Goal: Information Seeking & Learning: Check status

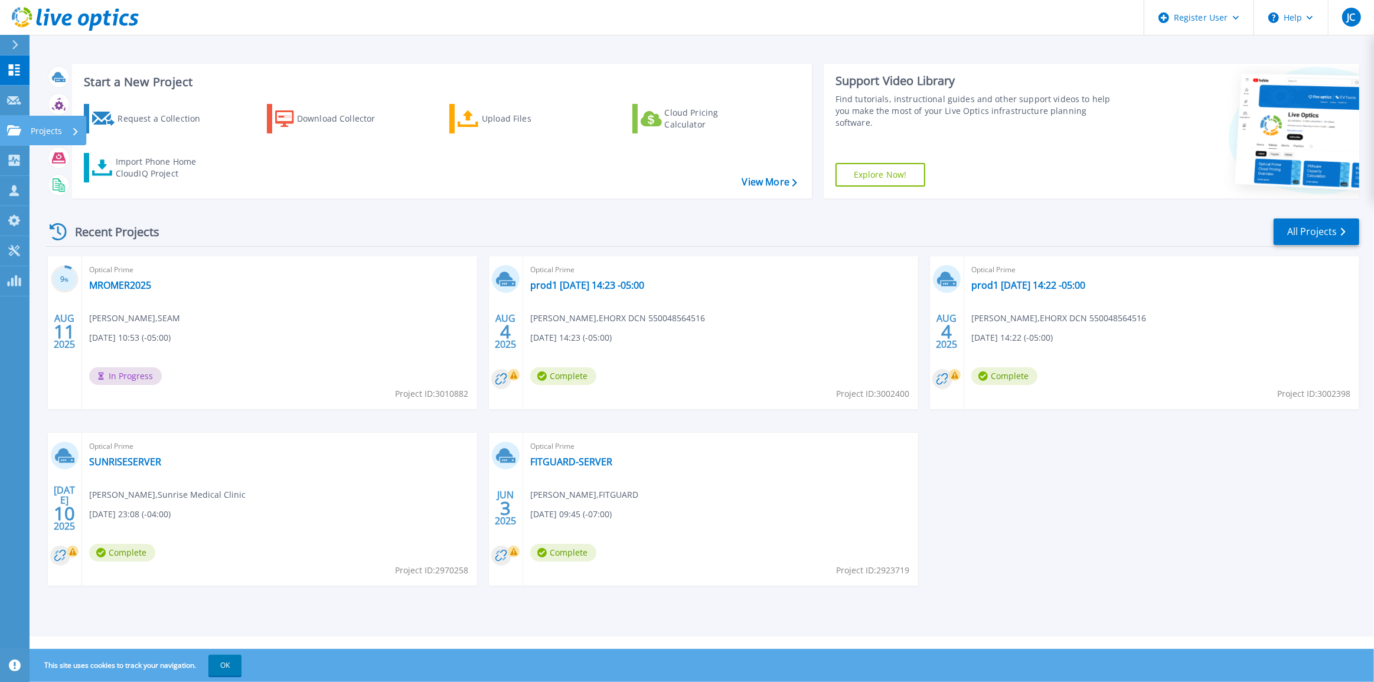
click at [31, 126] on div "Projects" at bounding box center [57, 131] width 57 height 30
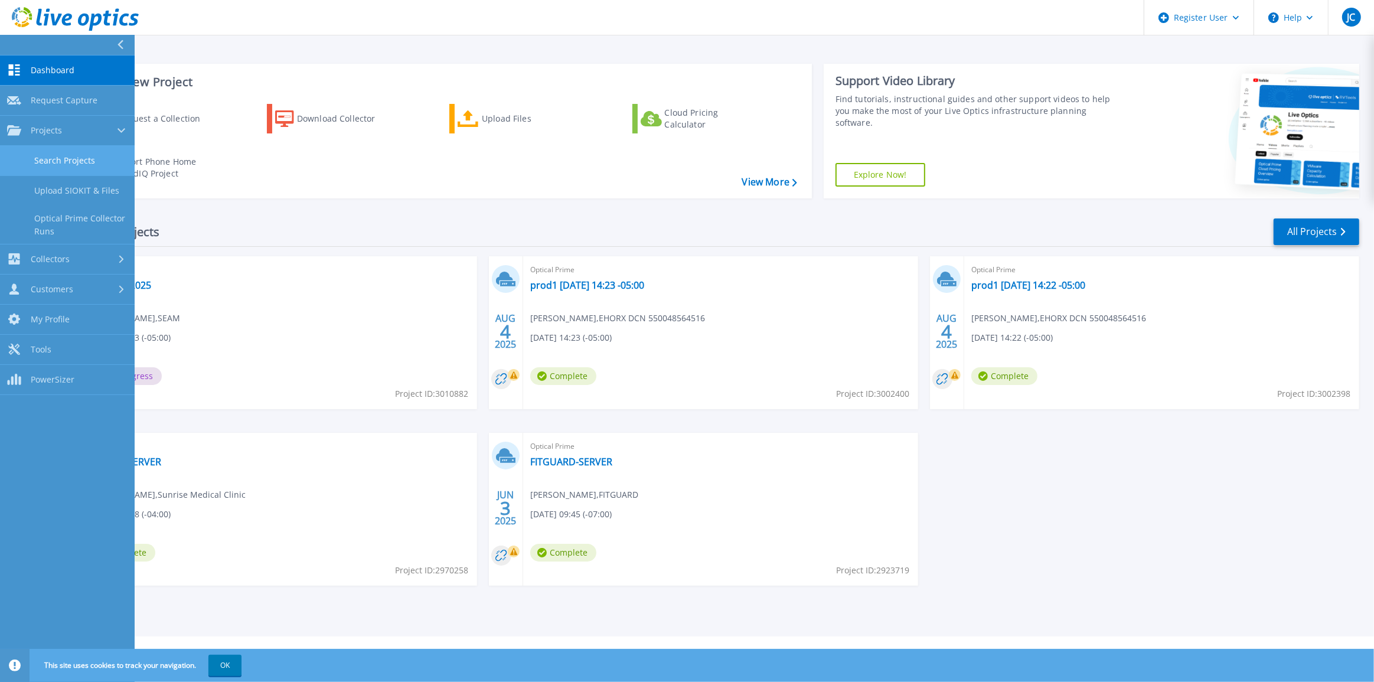
click at [82, 165] on link "Search Projects" at bounding box center [67, 161] width 135 height 30
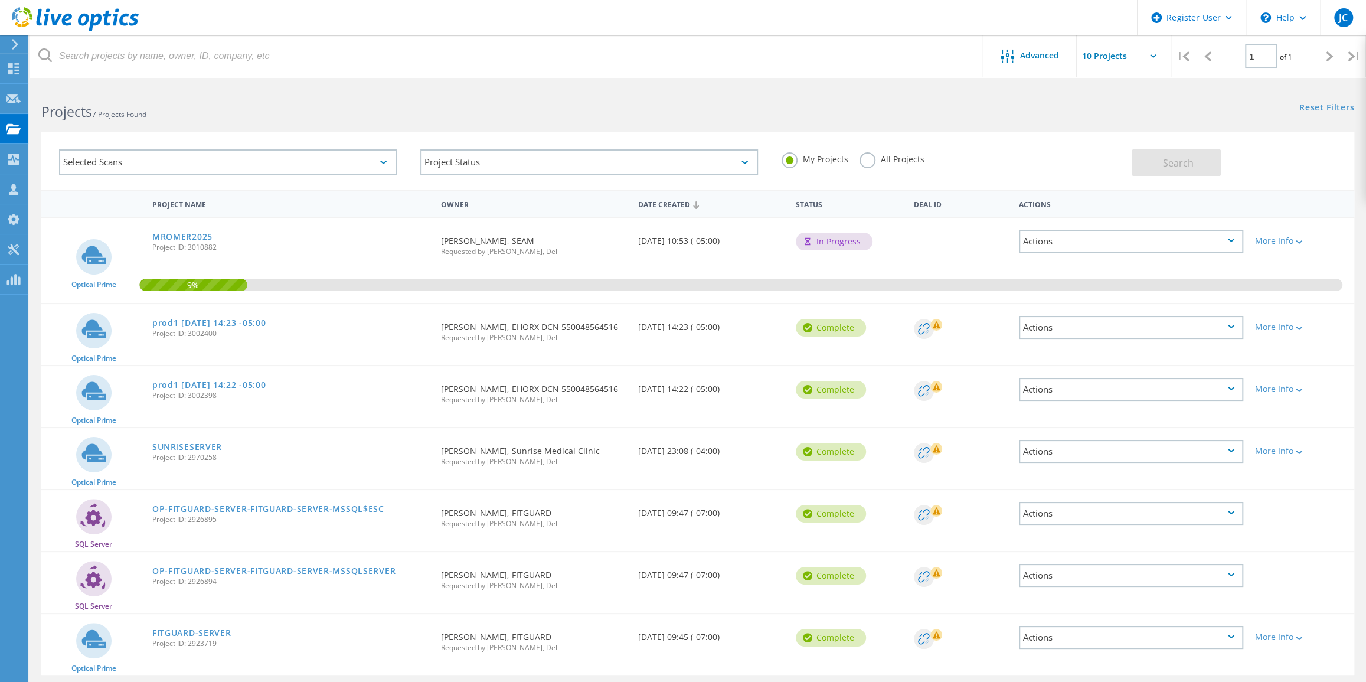
click at [277, 161] on div "Selected Scans" at bounding box center [228, 161] width 338 height 25
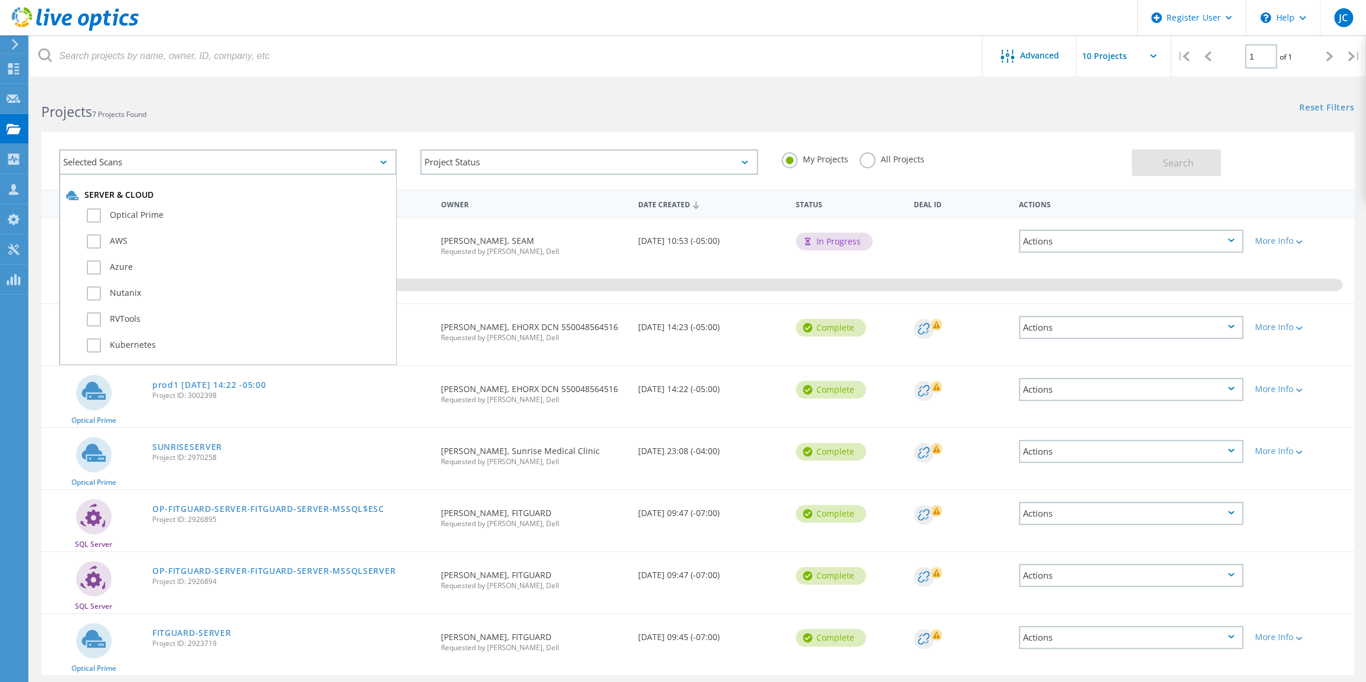
click at [277, 161] on div "Selected Scans" at bounding box center [228, 161] width 338 height 25
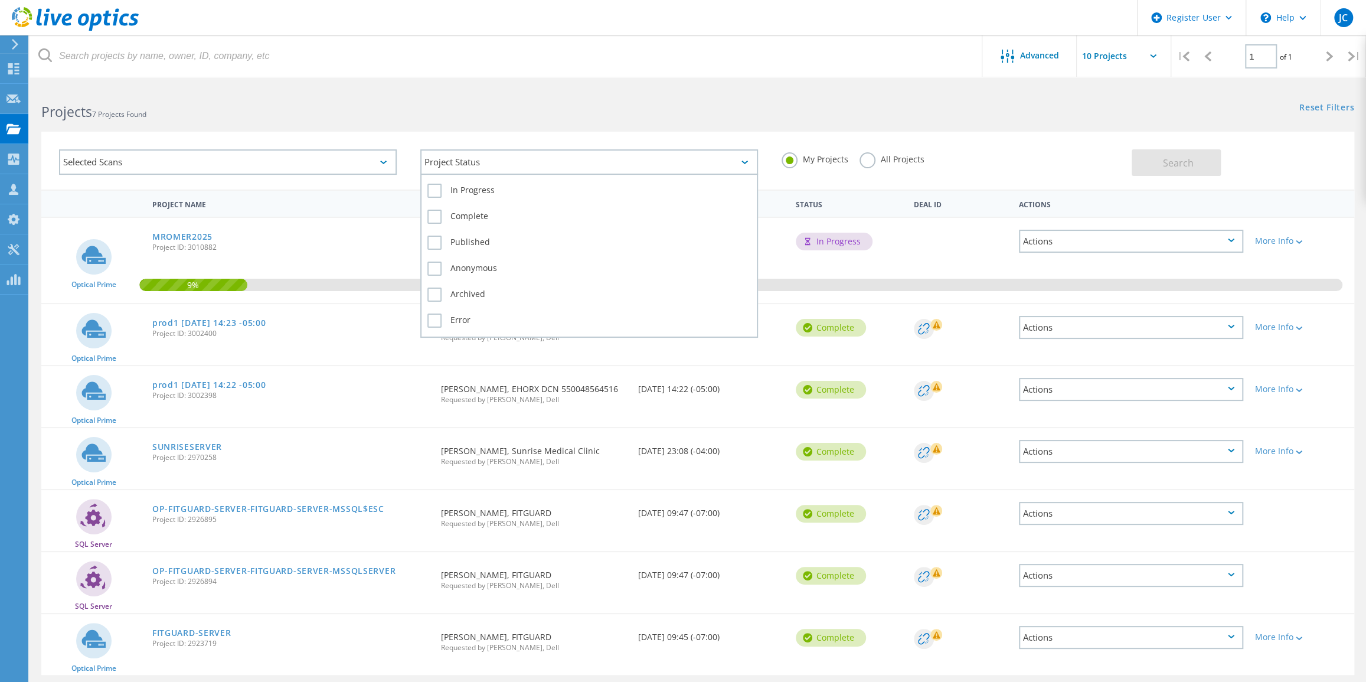
click at [739, 164] on div "Project Status" at bounding box center [589, 161] width 338 height 25
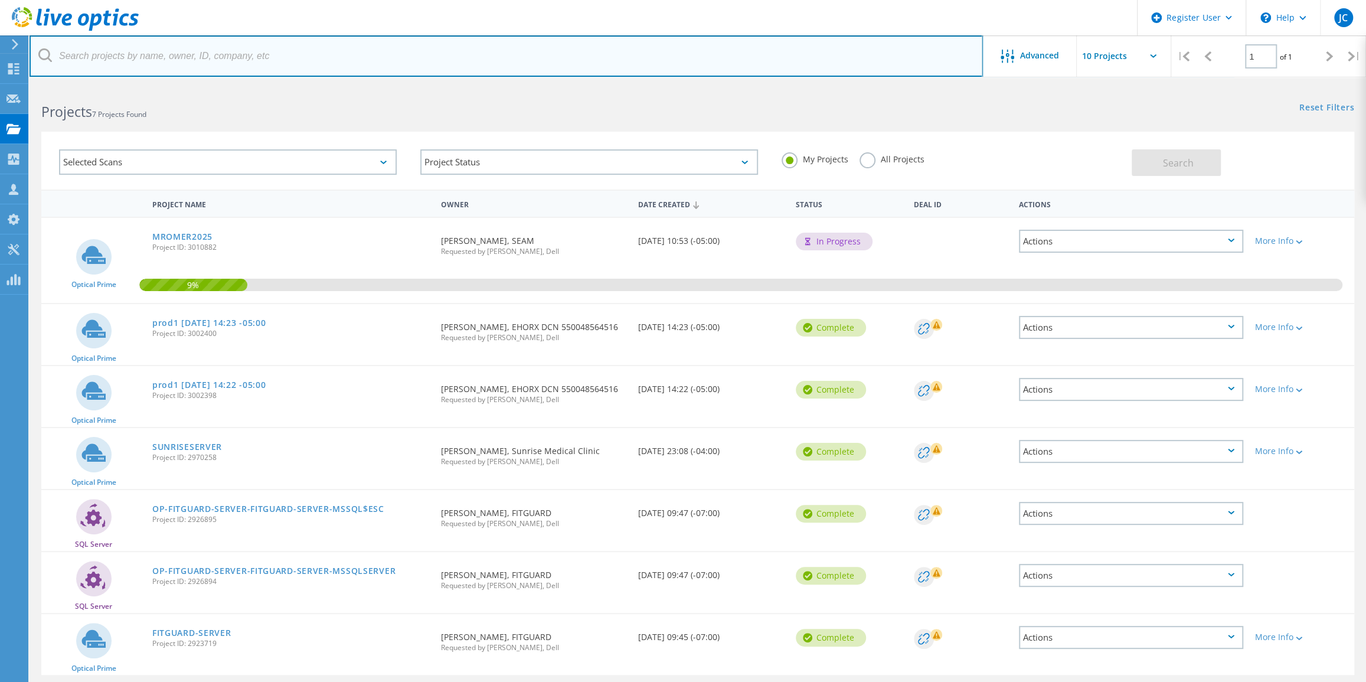
click at [293, 55] on input "text" at bounding box center [507, 55] width 954 height 41
type input "Pinnacle marble"
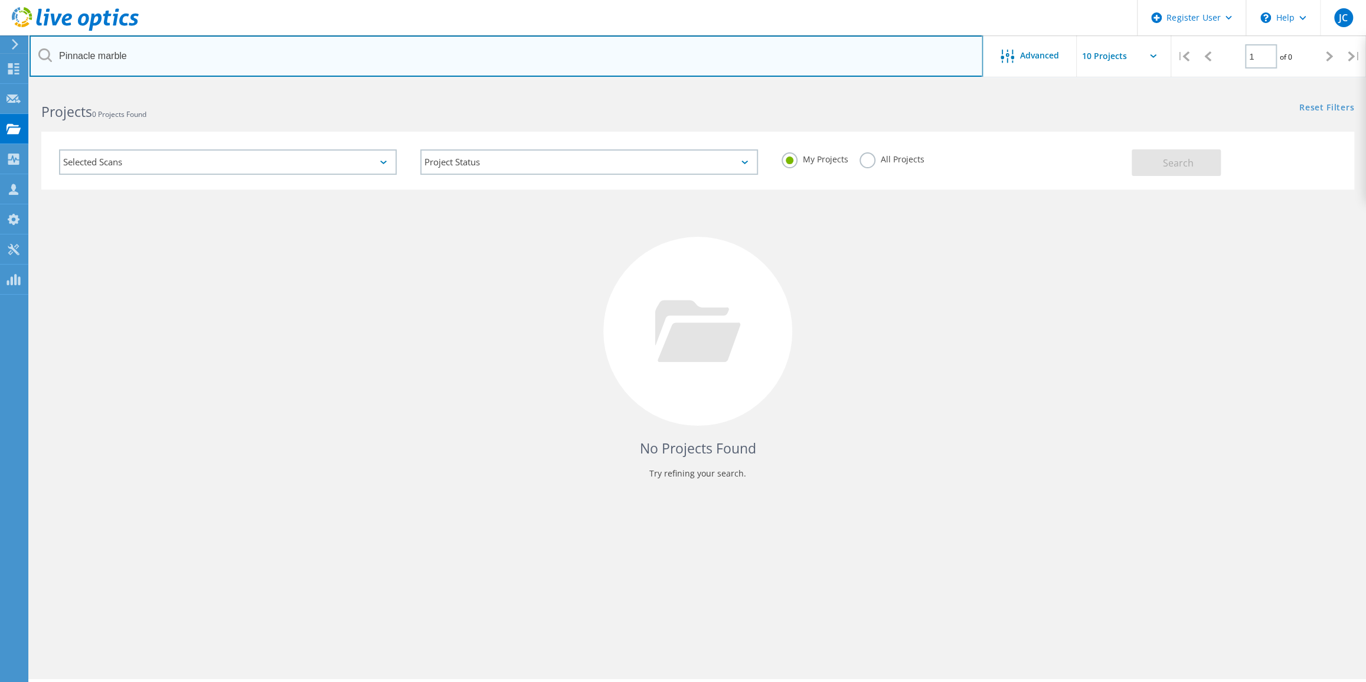
click at [259, 53] on input "Pinnacle marble" at bounding box center [507, 55] width 954 height 41
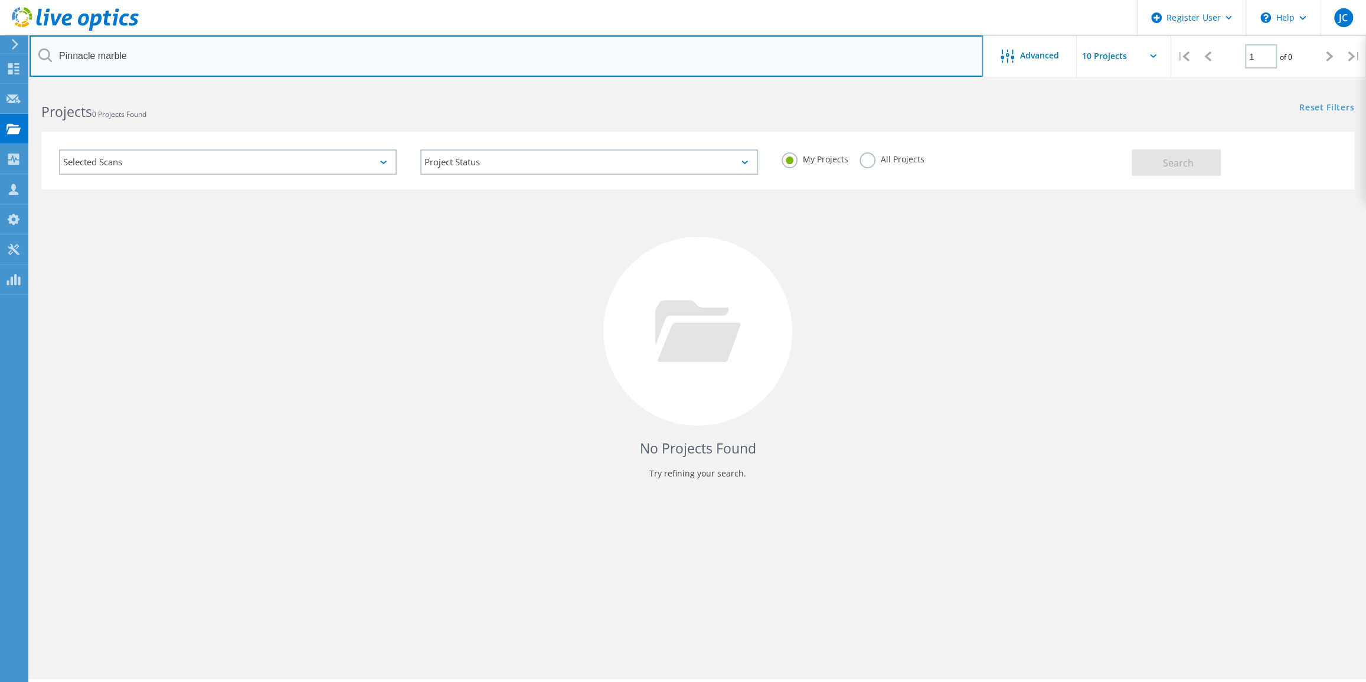
click at [259, 53] on input "Pinnacle marble" at bounding box center [507, 55] width 954 height 41
click at [102, 55] on input "Pinnacle marble" at bounding box center [507, 55] width 954 height 41
click at [102, 56] on input "Pinnacle marble" at bounding box center [507, 55] width 954 height 41
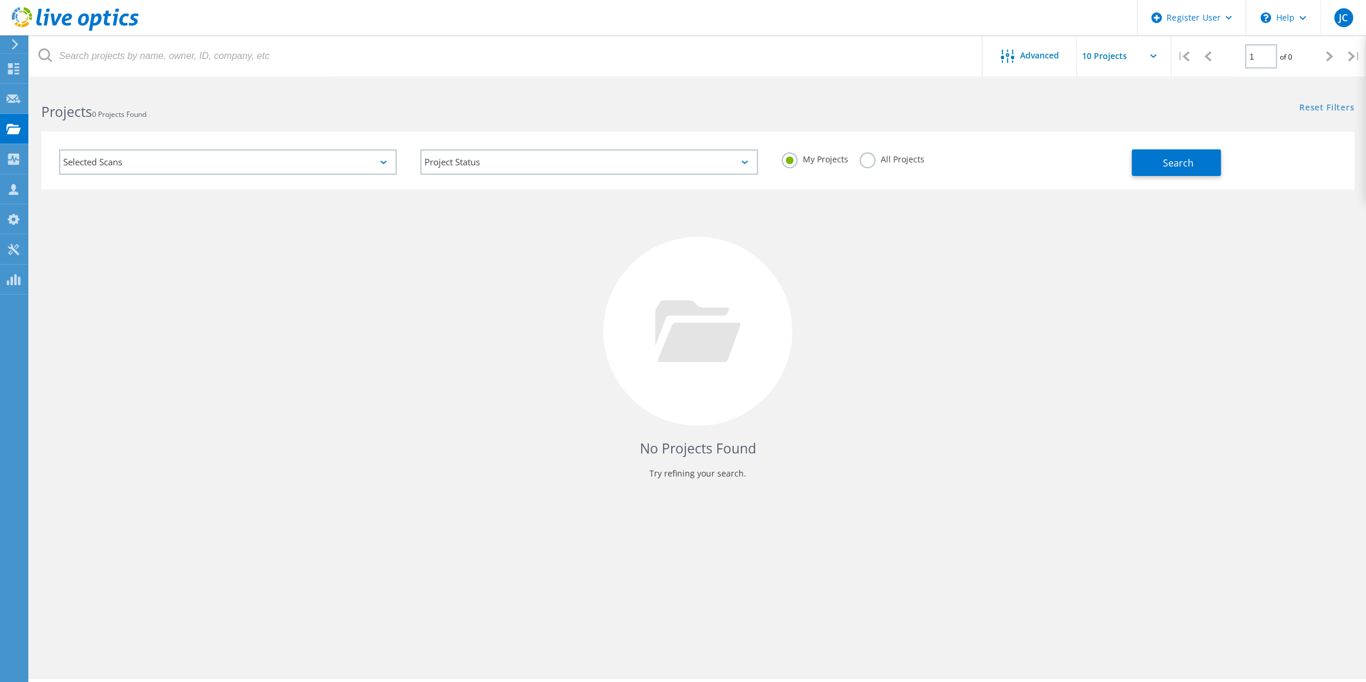
click at [872, 161] on label "All Projects" at bounding box center [892, 157] width 64 height 11
click at [0, 0] on input "All Projects" at bounding box center [0, 0] width 0 height 0
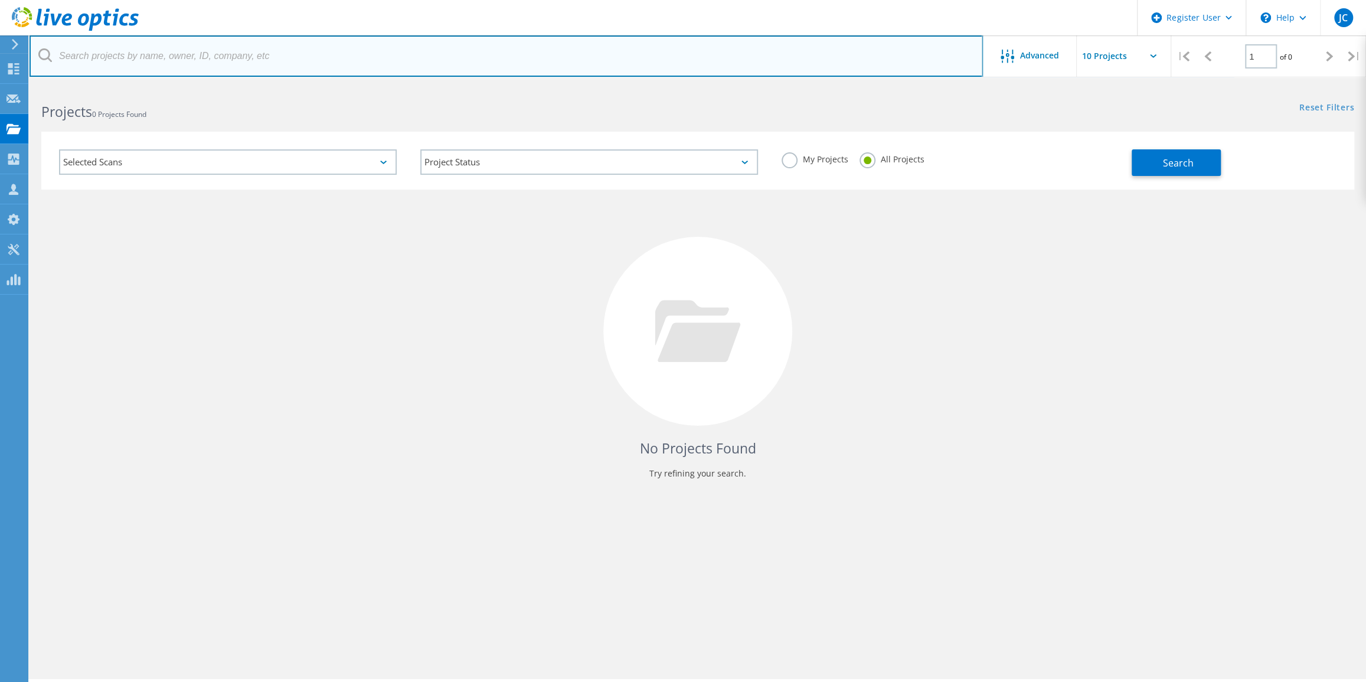
click at [206, 66] on input "text" at bounding box center [507, 55] width 954 height 41
type input "Pinnacle marble"
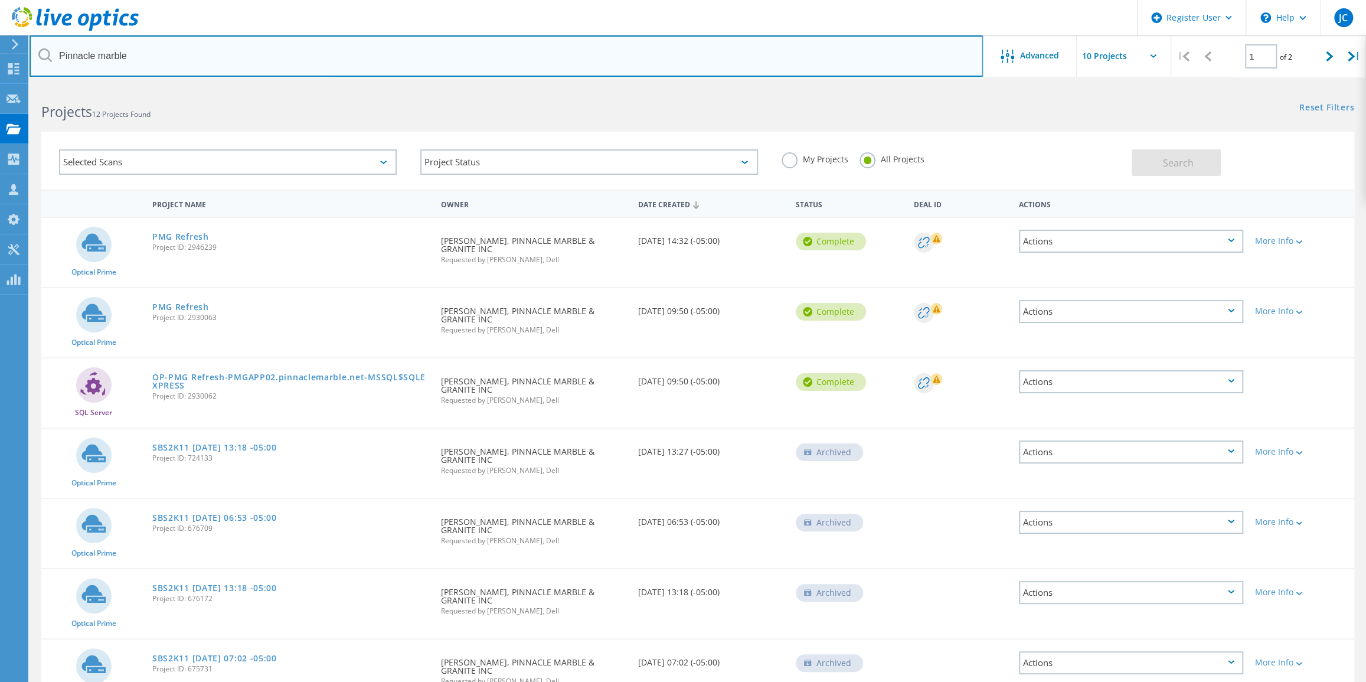
click at [162, 61] on input "Pinnacle marble" at bounding box center [507, 55] width 954 height 41
paste input "Pinnacle Marble"
click at [347, 67] on input "Pinnacle Marble" at bounding box center [507, 55] width 954 height 41
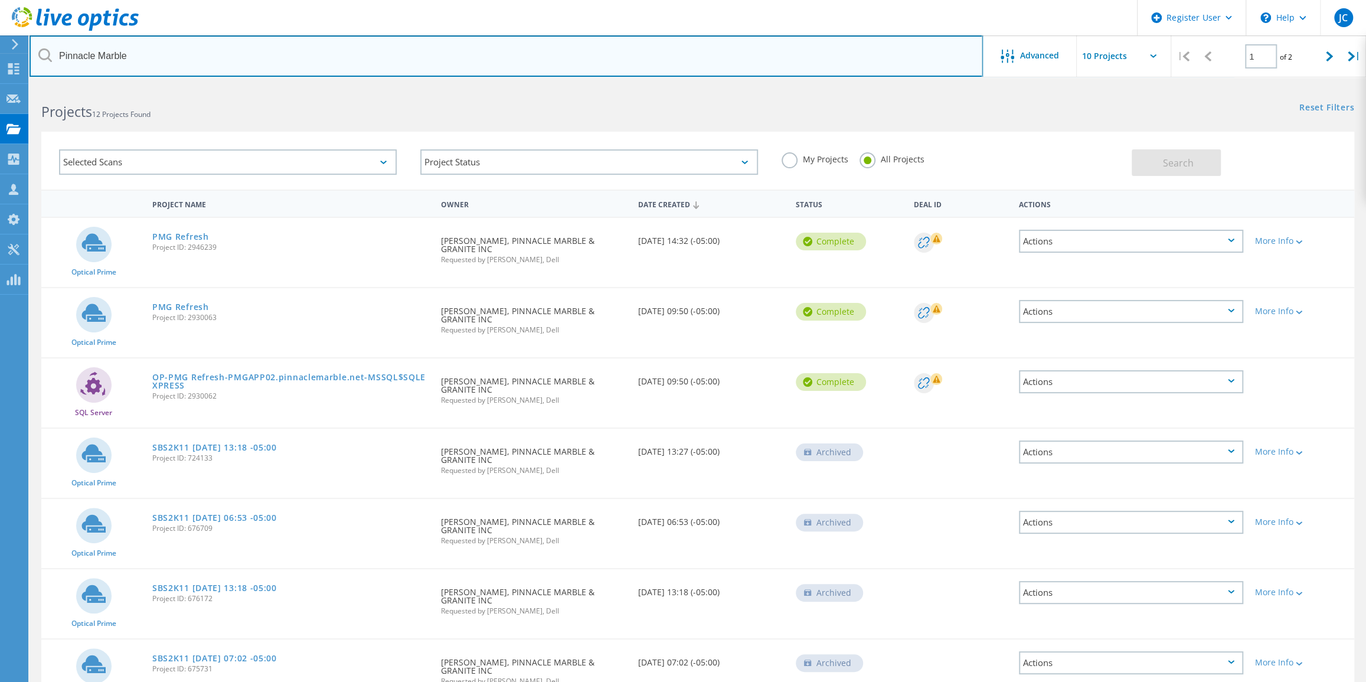
click at [347, 67] on input "Pinnacle Marble" at bounding box center [507, 55] width 954 height 41
paste input "2733887472"
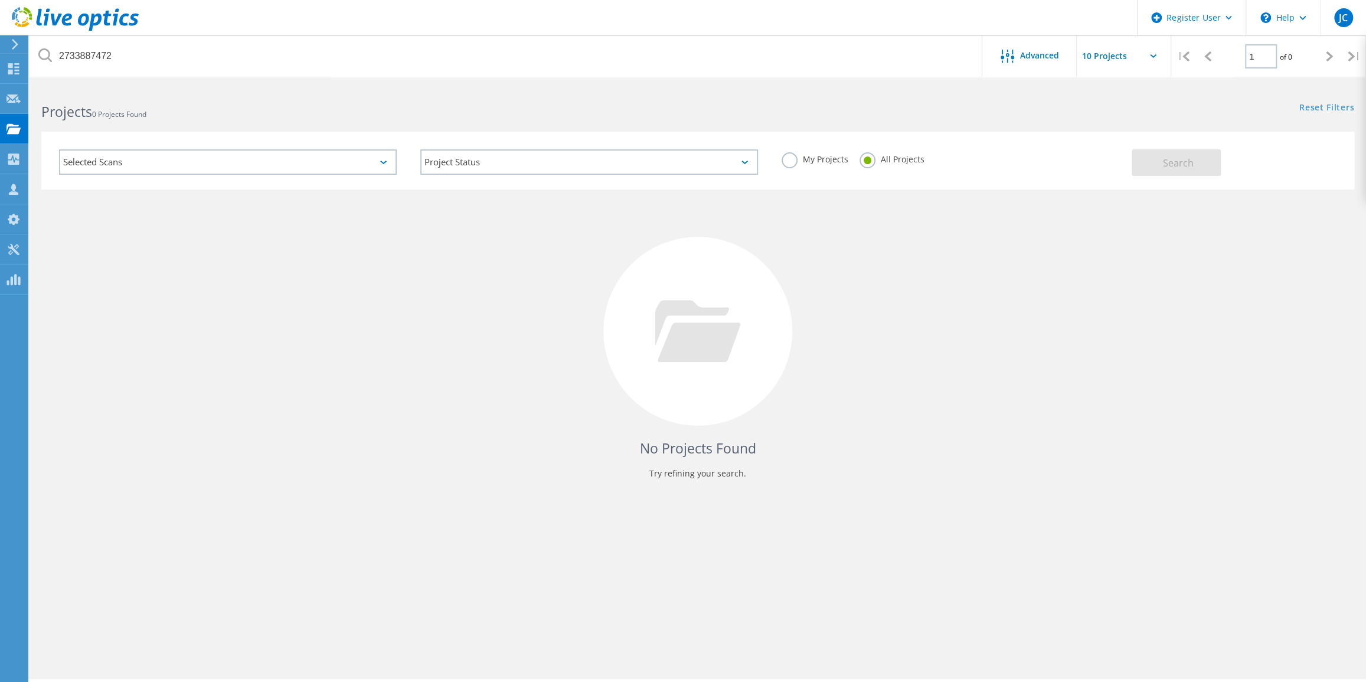
click at [793, 158] on label "My Projects" at bounding box center [815, 157] width 66 height 11
click at [0, 0] on input "My Projects" at bounding box center [0, 0] width 0 height 0
click at [1193, 155] on button "Search" at bounding box center [1176, 162] width 89 height 27
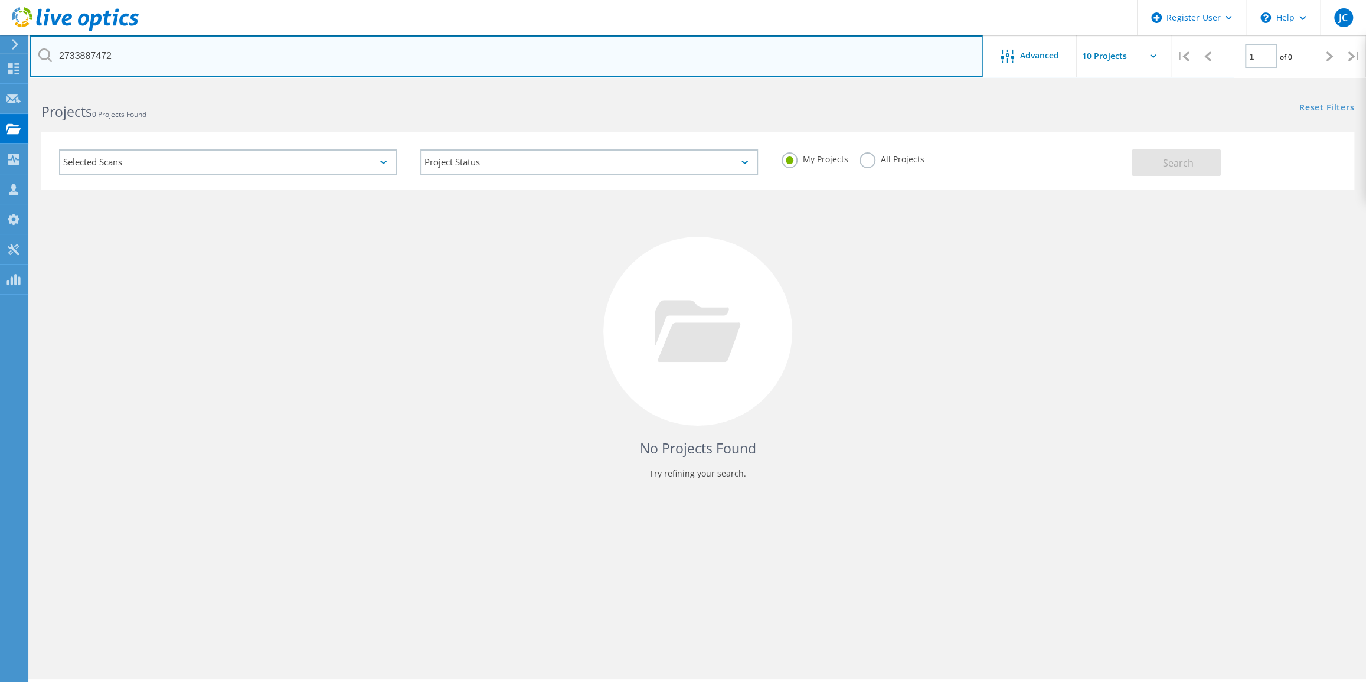
click at [88, 56] on input "2733887472" at bounding box center [507, 55] width 954 height 41
paste input "Pinnacle Marble"
type input "Pinnacle Marble"
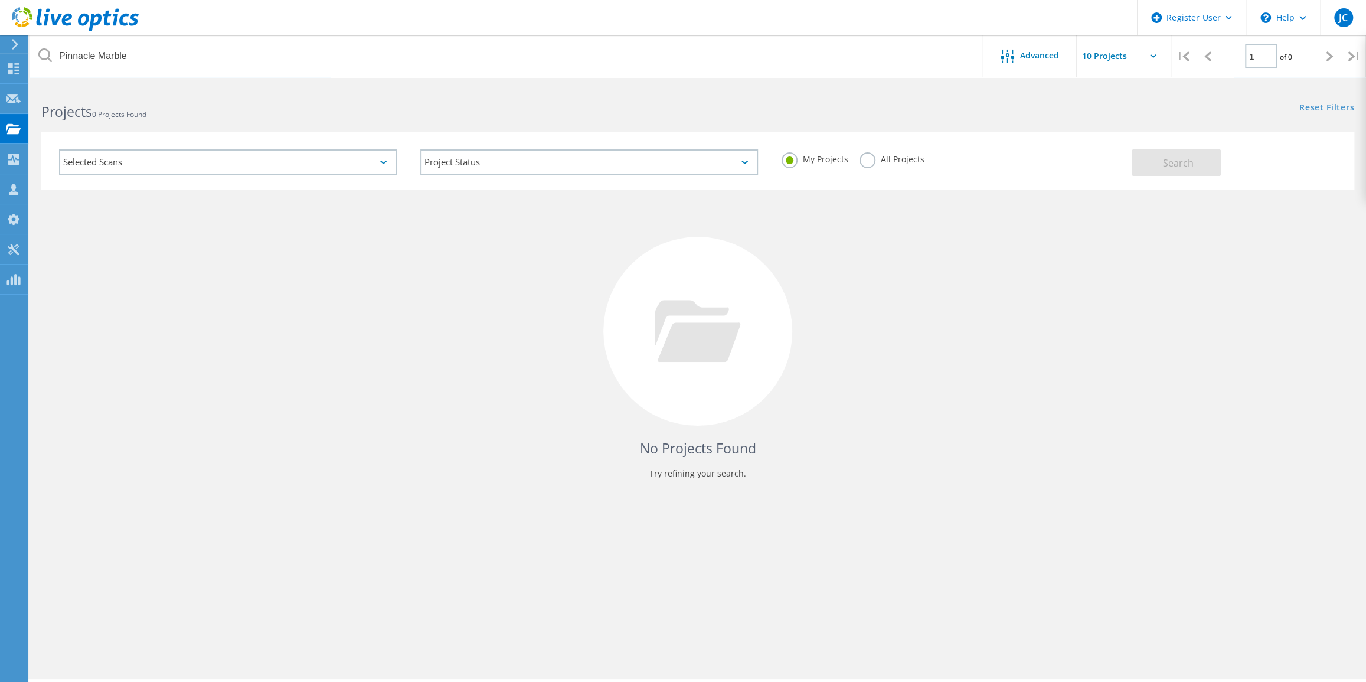
click at [233, 180] on div "Selected Scans" at bounding box center [227, 162] width 361 height 49
click at [240, 166] on div "Selected Scans" at bounding box center [228, 161] width 338 height 25
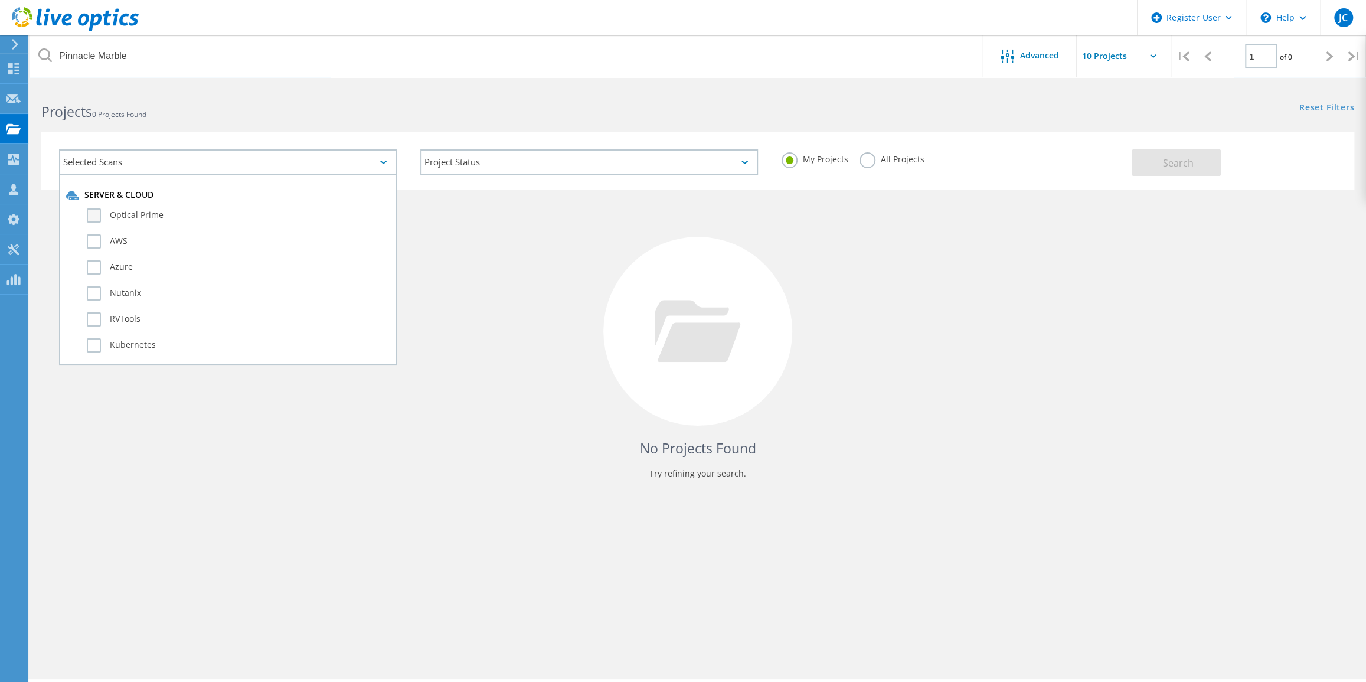
click at [105, 214] on label "Optical Prime" at bounding box center [238, 215] width 303 height 14
click at [0, 0] on input "Optical Prime" at bounding box center [0, 0] width 0 height 0
click at [325, 115] on h2 "Projects 0 Projects Found" at bounding box center [363, 111] width 645 height 19
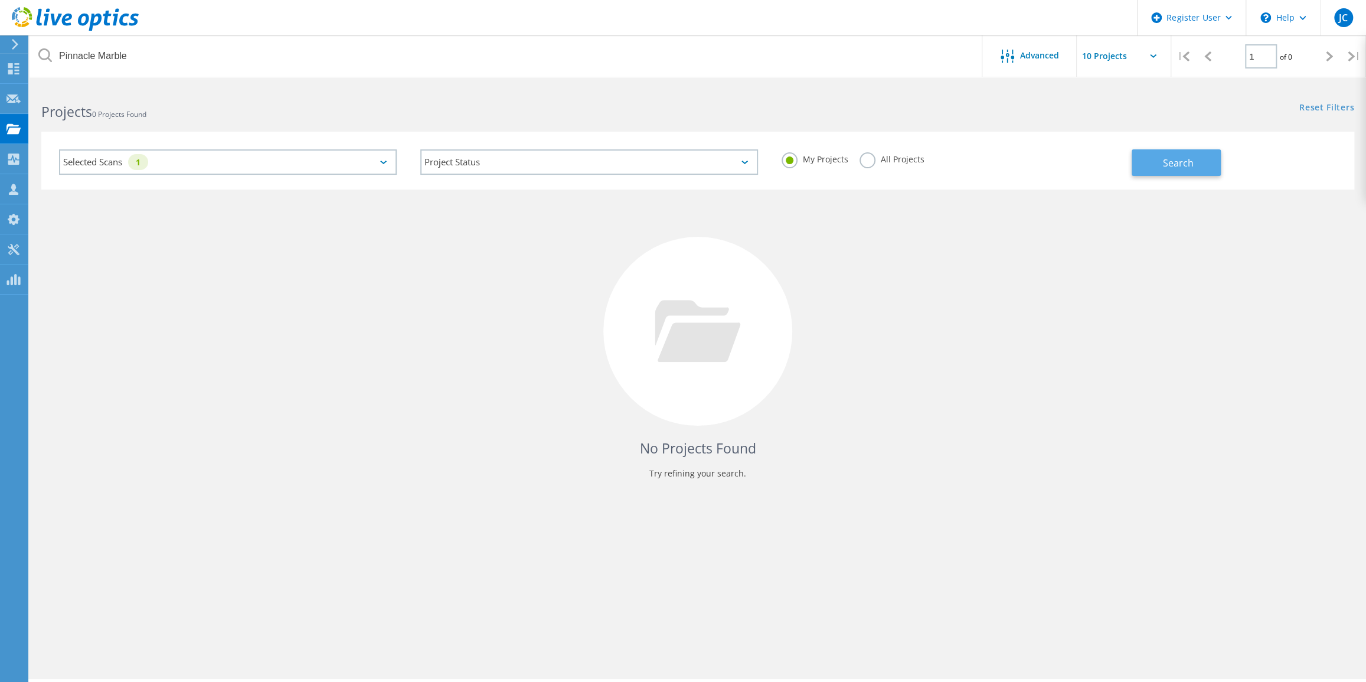
click at [1172, 149] on button "Search" at bounding box center [1176, 162] width 89 height 27
click at [312, 155] on div "Selected Scans 1" at bounding box center [228, 161] width 338 height 25
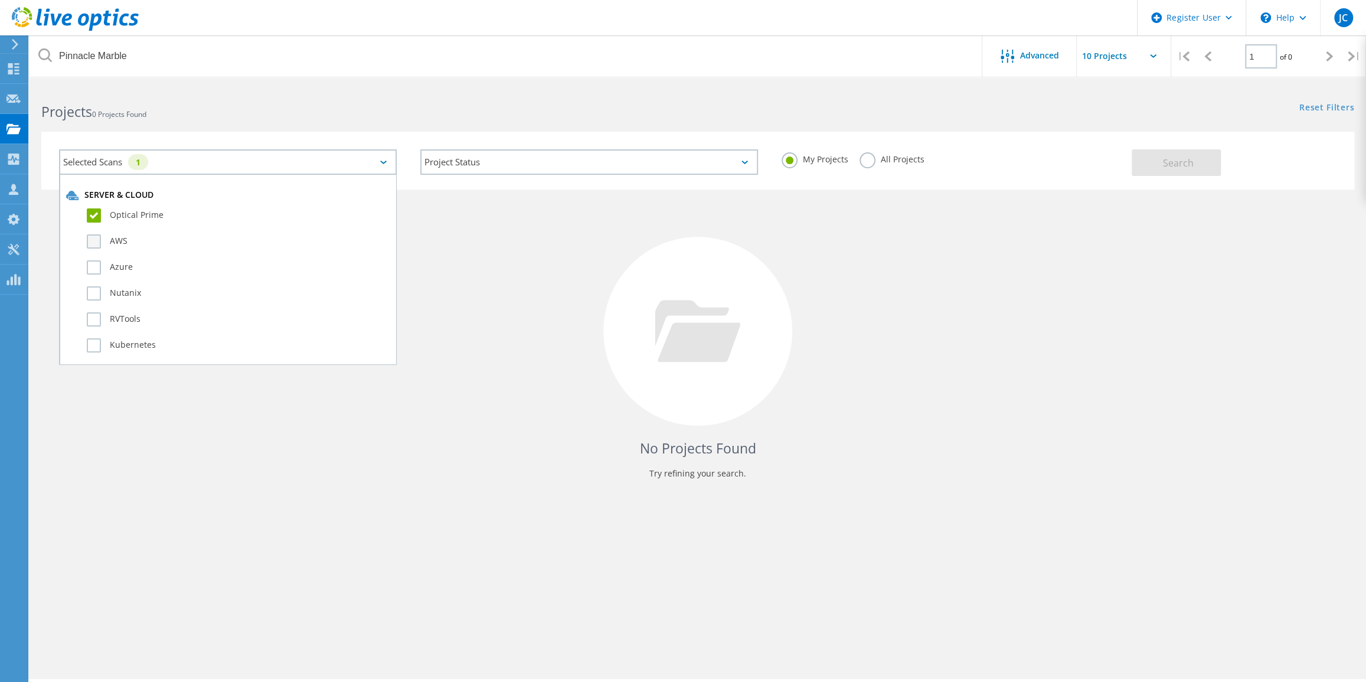
click at [94, 242] on label "AWS" at bounding box center [238, 241] width 303 height 14
click at [0, 0] on input "AWS" at bounding box center [0, 0] width 0 height 0
click at [93, 267] on label "Azure" at bounding box center [238, 267] width 303 height 14
click at [0, 0] on input "Azure" at bounding box center [0, 0] width 0 height 0
click at [93, 293] on label "Nutanix" at bounding box center [238, 293] width 303 height 14
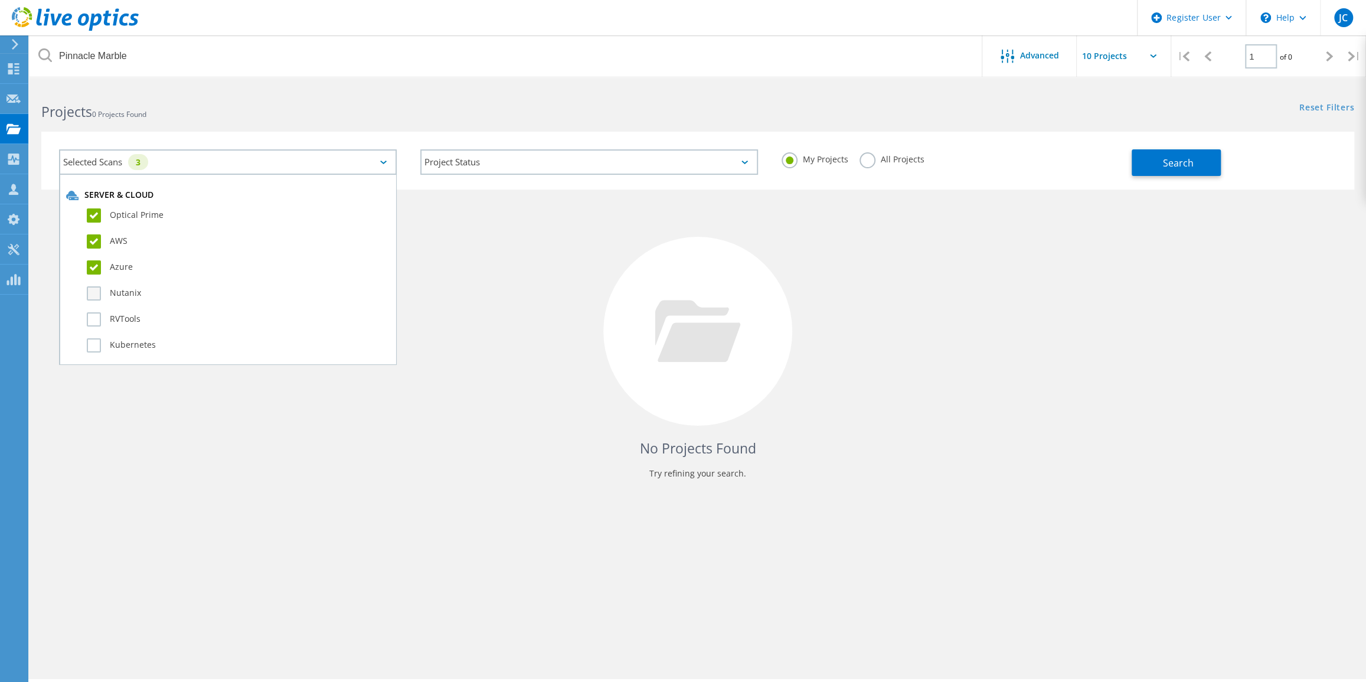
click at [0, 0] on input "Nutanix" at bounding box center [0, 0] width 0 height 0
click at [92, 307] on div "Nutanix" at bounding box center [228, 296] width 324 height 26
click at [97, 324] on label "RVTools" at bounding box center [238, 319] width 303 height 14
click at [0, 0] on input "RVTools" at bounding box center [0, 0] width 0 height 0
click at [96, 345] on label "Kubernetes" at bounding box center [238, 345] width 303 height 14
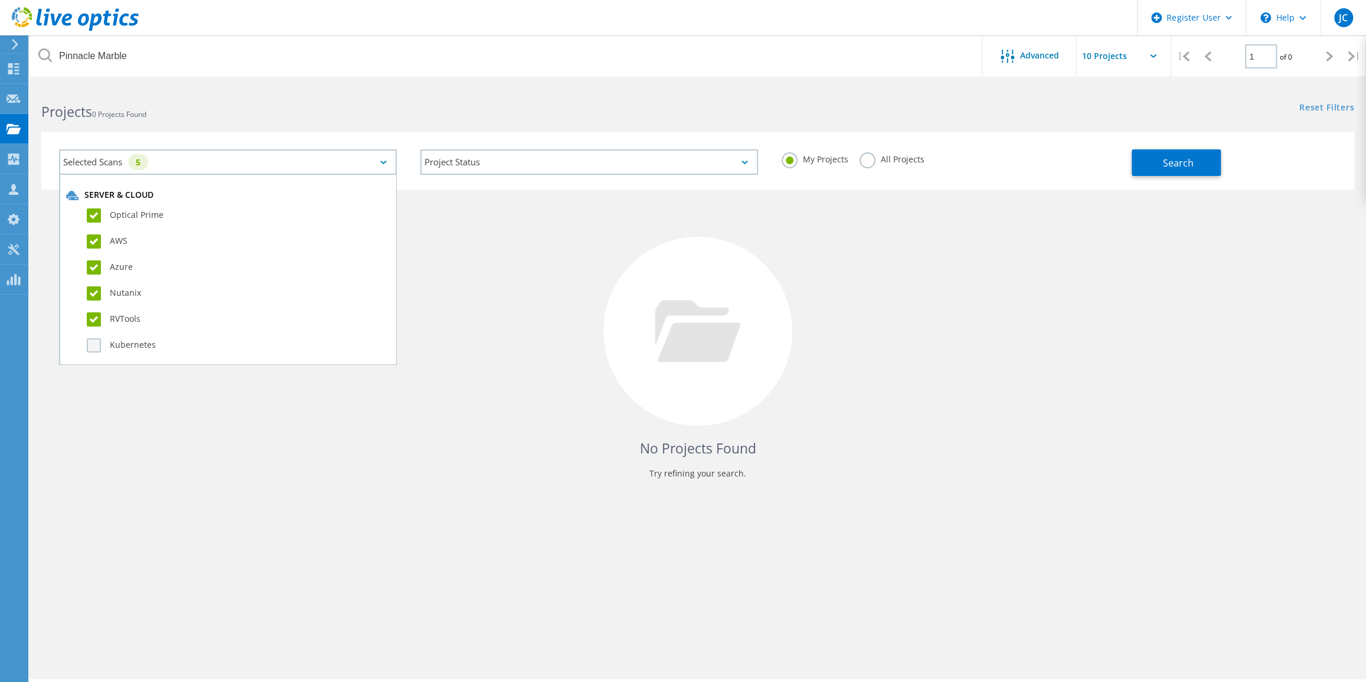
click at [0, 0] on input "Kubernetes" at bounding box center [0, 0] width 0 height 0
click at [1187, 167] on span "Search" at bounding box center [1178, 162] width 31 height 13
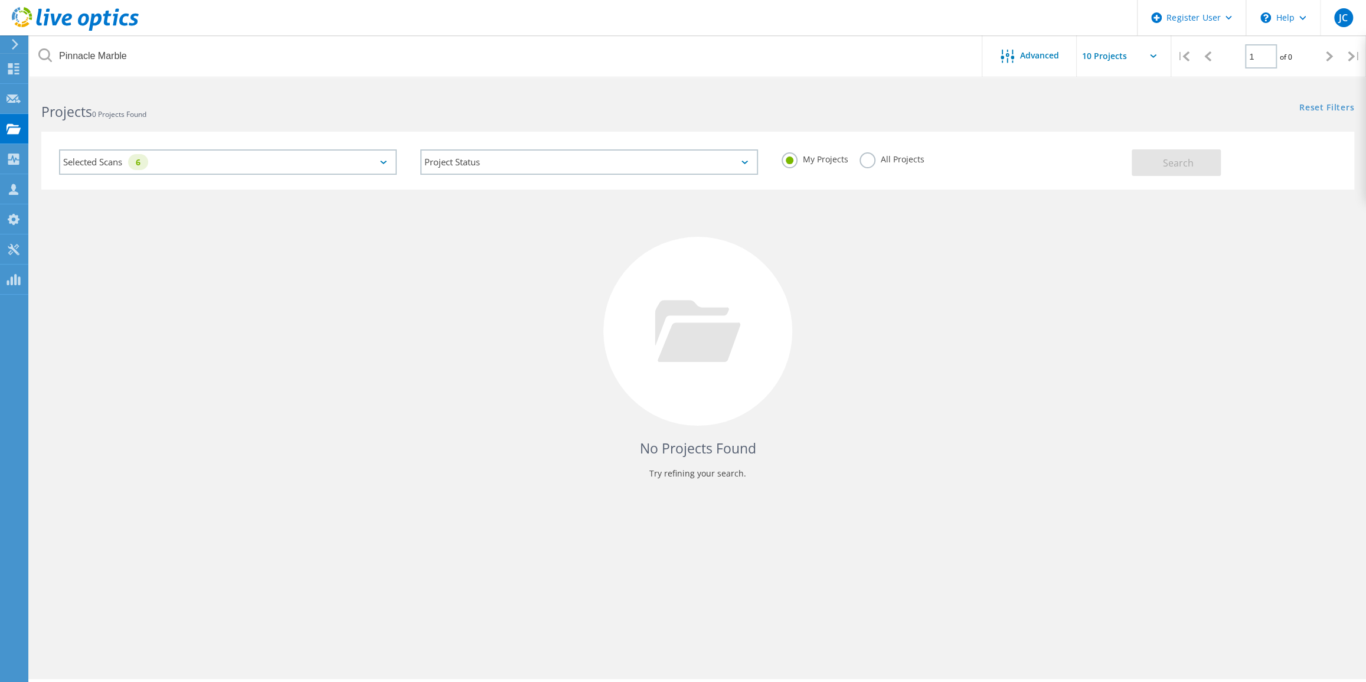
click at [227, 164] on div "Selected Scans 6" at bounding box center [228, 161] width 338 height 25
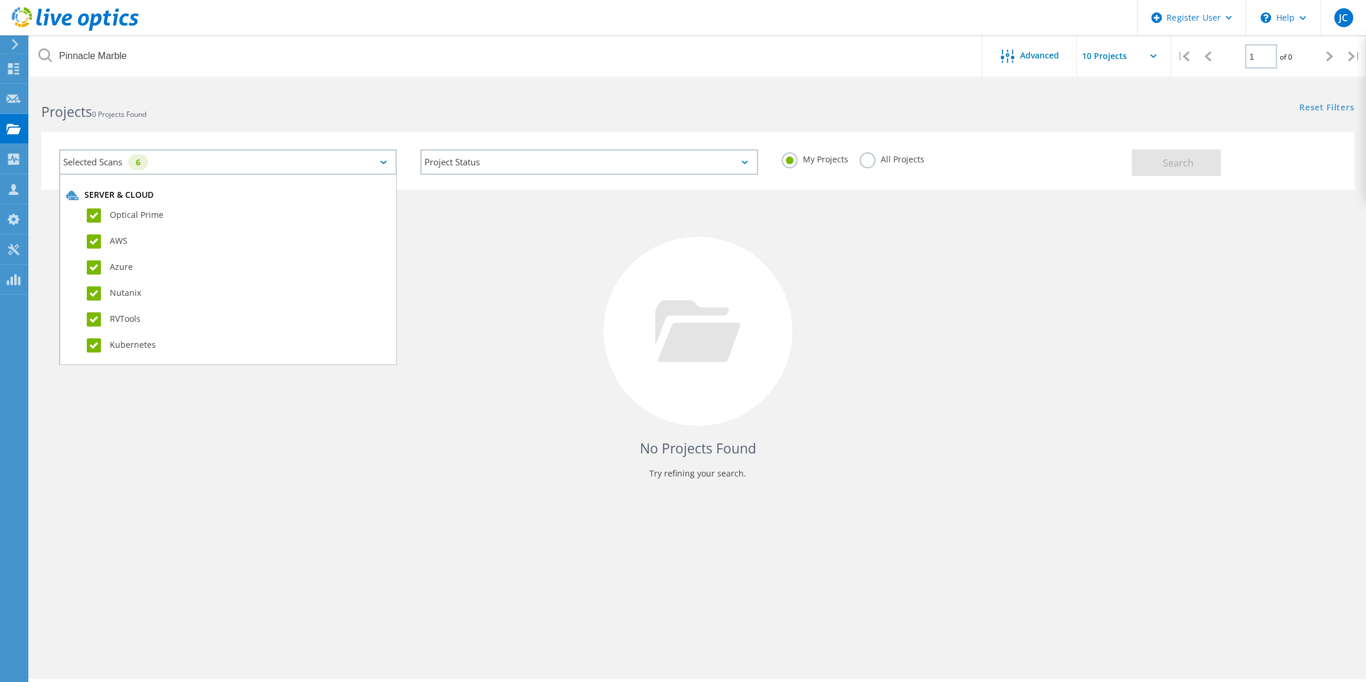
click at [96, 207] on div "Optical Prime" at bounding box center [228, 218] width 324 height 26
click at [92, 237] on label "AWS" at bounding box center [238, 241] width 303 height 14
click at [0, 0] on input "AWS" at bounding box center [0, 0] width 0 height 0
click at [94, 224] on div "Optical Prime" at bounding box center [228, 218] width 324 height 26
click at [90, 217] on label "Optical Prime" at bounding box center [238, 215] width 303 height 14
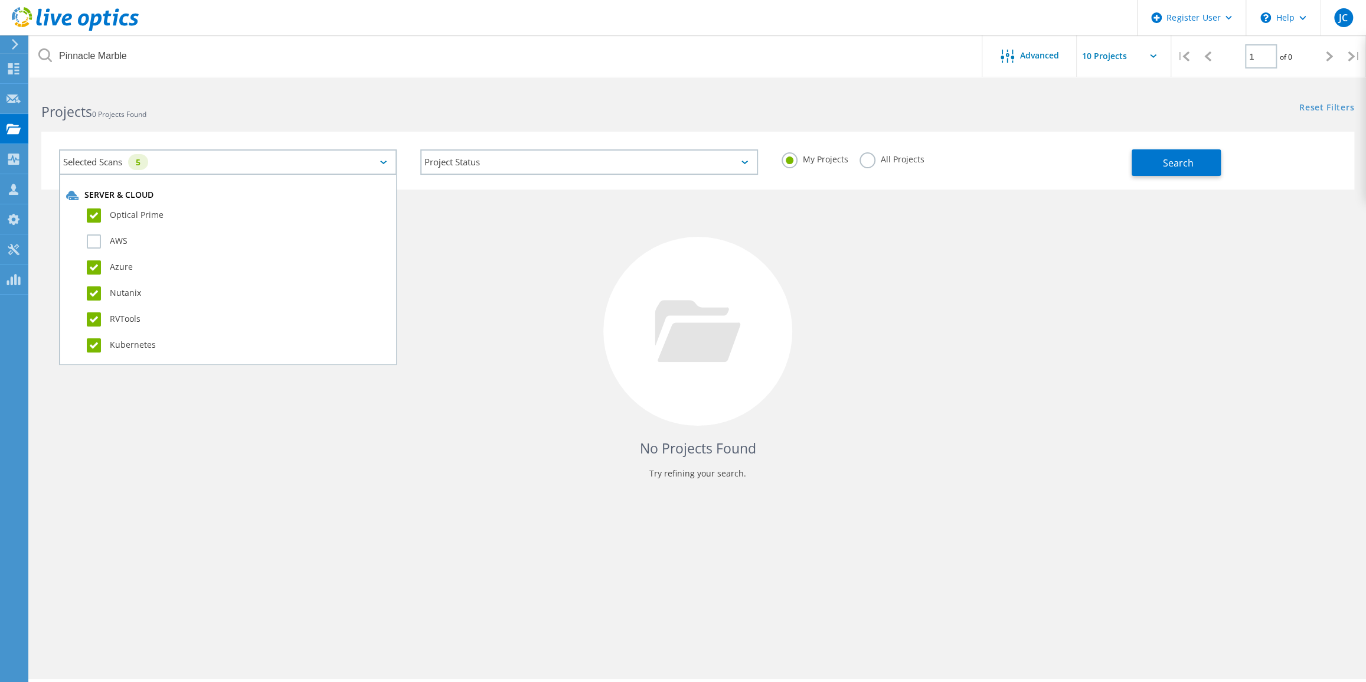
click at [0, 0] on input "Optical Prime" at bounding box center [0, 0] width 0 height 0
click at [93, 264] on label "Azure" at bounding box center [238, 267] width 303 height 14
click at [0, 0] on input "Azure" at bounding box center [0, 0] width 0 height 0
click at [94, 289] on label "Nutanix" at bounding box center [238, 293] width 303 height 14
click at [0, 0] on input "Nutanix" at bounding box center [0, 0] width 0 height 0
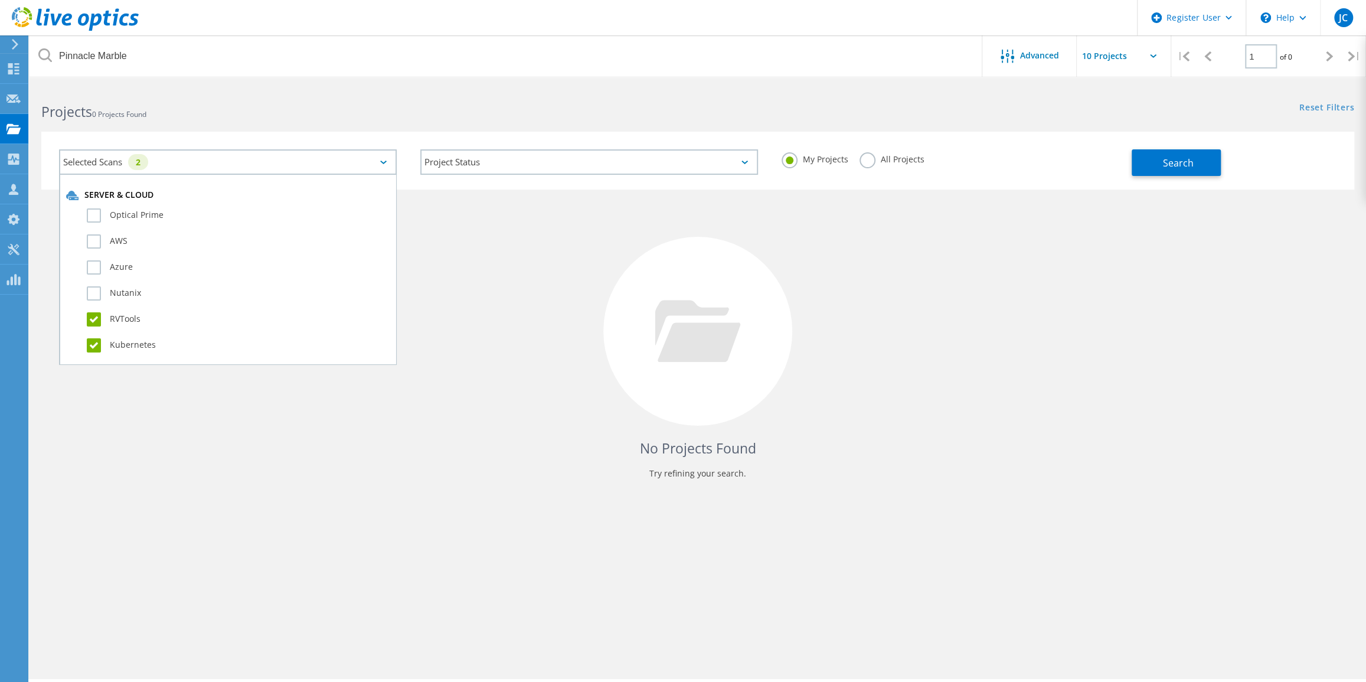
click at [97, 320] on label "RVTools" at bounding box center [238, 319] width 303 height 14
click at [0, 0] on input "RVTools" at bounding box center [0, 0] width 0 height 0
click at [95, 343] on label "Kubernetes" at bounding box center [238, 345] width 303 height 14
click at [0, 0] on input "Kubernetes" at bounding box center [0, 0] width 0 height 0
click at [148, 404] on div "No Projects Found Try refining your search." at bounding box center [697, 342] width 1313 height 305
